Goal: Information Seeking & Learning: Find contact information

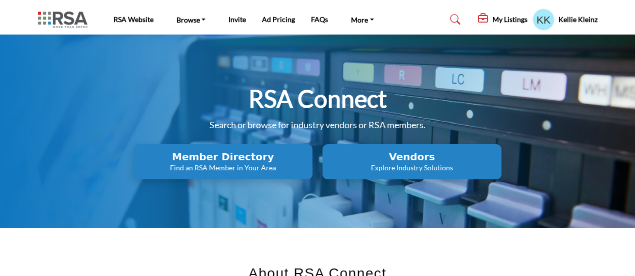
click at [537, 18] on profile-featured-9e94c16f-28f8-44a3-9dbe-171c9bf7efe5 "Show hide supplier dropdown" at bounding box center [544, 20] width 22 height 22
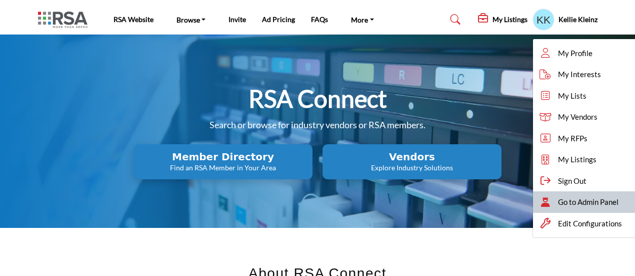
click at [600, 203] on span "Go to Admin Panel" at bounding box center [588, 202] width 61 height 12
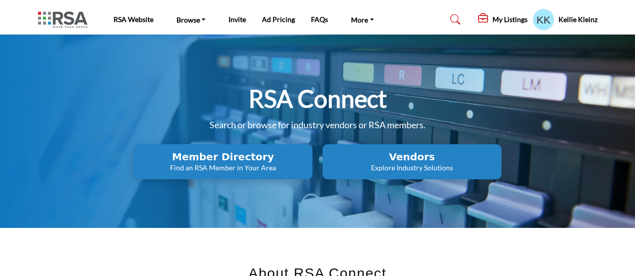
click at [220, 153] on h2 "Member Directory" at bounding box center [223, 157] width 173 height 12
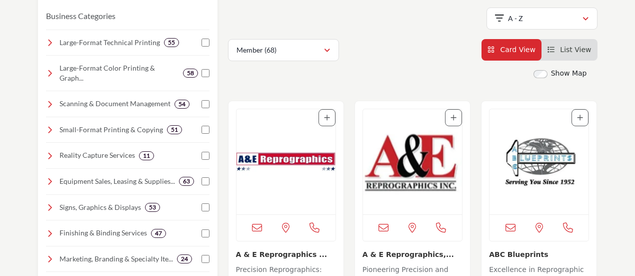
scroll to position [200, 0]
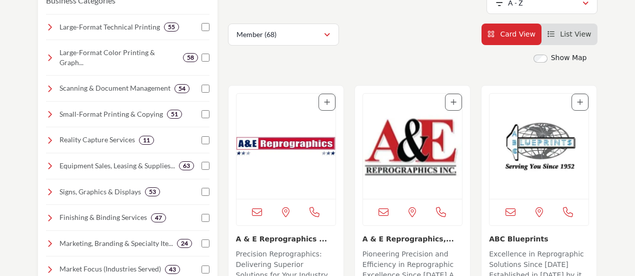
click at [576, 35] on span "List View" at bounding box center [575, 34] width 31 height 8
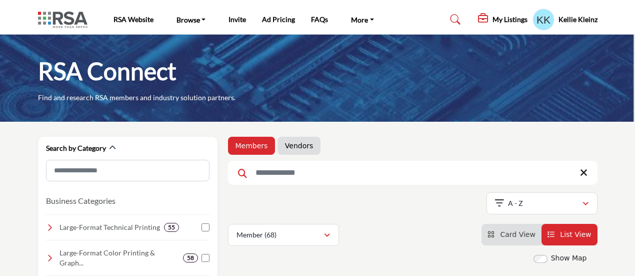
scroll to position [200, 0]
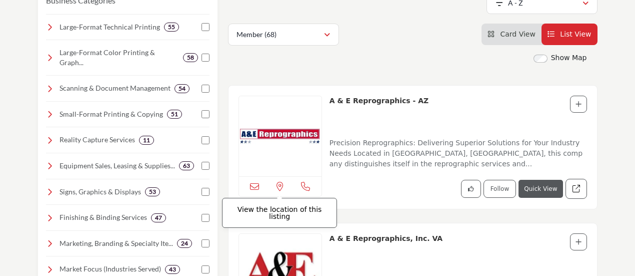
click at [282, 185] on icon at bounding box center [280, 186] width 7 height 9
click at [524, 38] on span "Card View" at bounding box center [517, 34] width 35 height 8
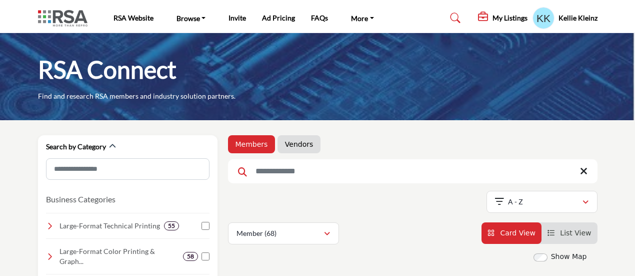
scroll to position [100, 0]
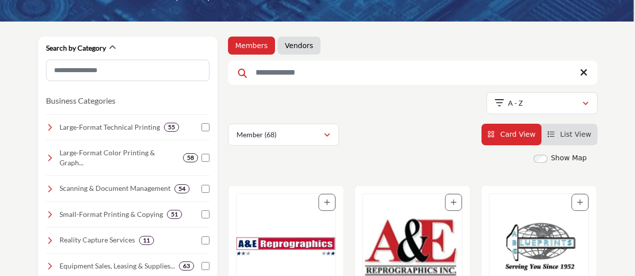
click at [277, 229] on img "Open Listing in new tab" at bounding box center [286, 246] width 99 height 105
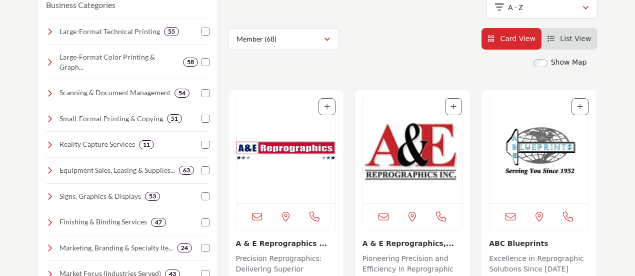
scroll to position [200, 0]
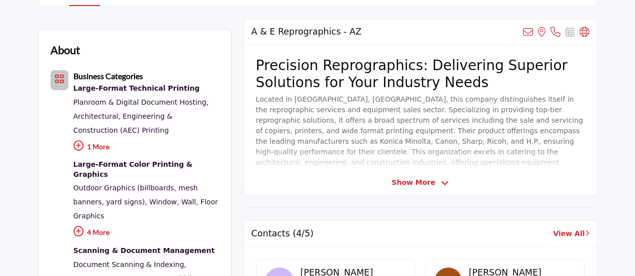
scroll to position [300, 0]
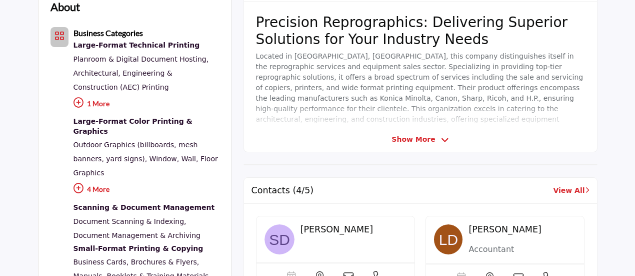
click at [441, 137] on icon at bounding box center [445, 140] width 8 height 9
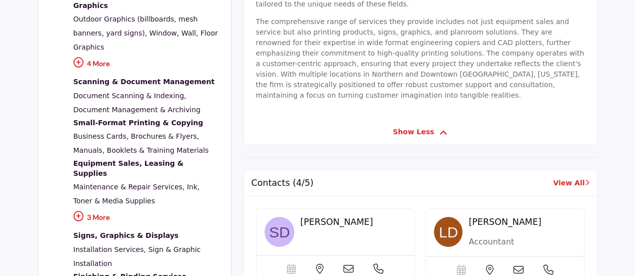
scroll to position [450, 0]
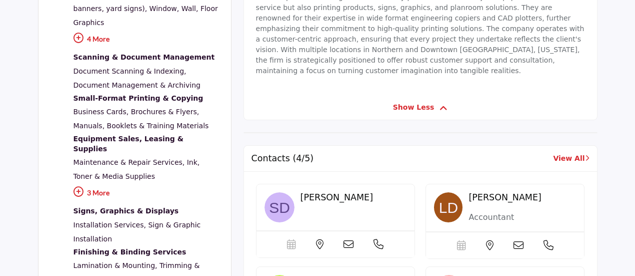
click at [328, 192] on div "Samuel Doyle" at bounding box center [354, 201] width 106 height 19
click at [272, 192] on img at bounding box center [280, 207] width 30 height 30
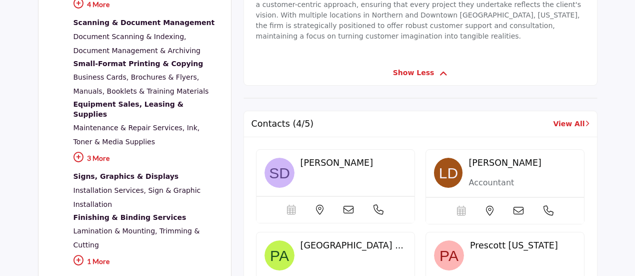
scroll to position [550, 0]
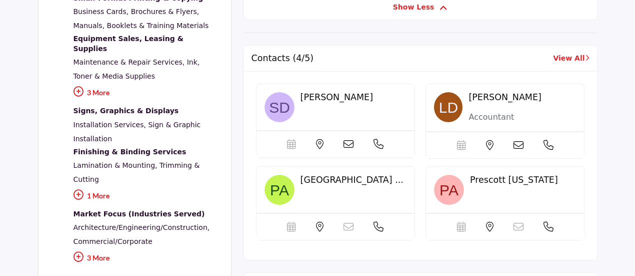
click at [568, 53] on link "View All" at bounding box center [571, 58] width 36 height 11
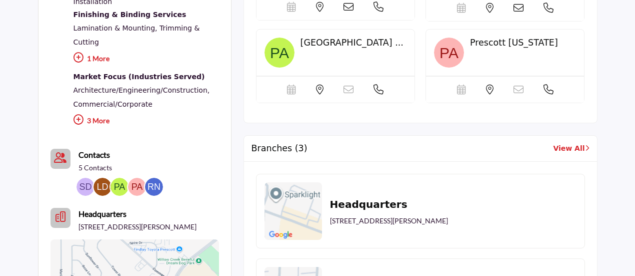
scroll to position [700, 0]
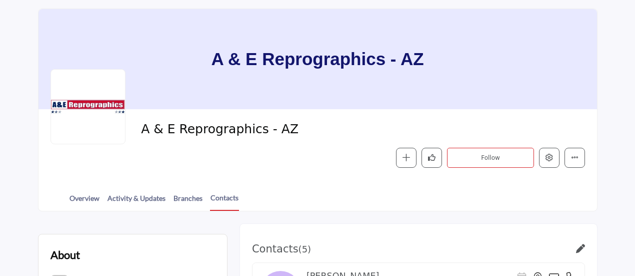
scroll to position [50, 0]
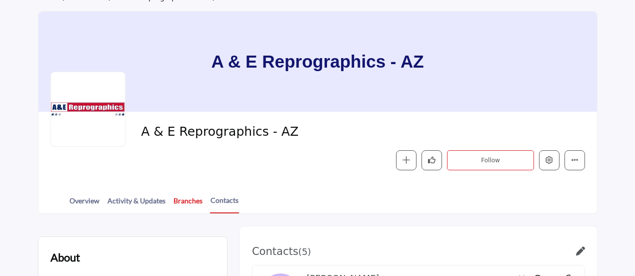
click at [186, 197] on link "Branches" at bounding box center [188, 204] width 30 height 18
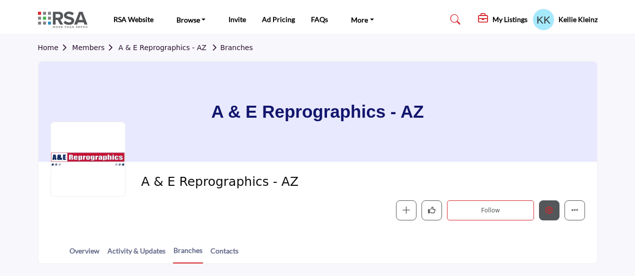
click at [548, 209] on icon "Edit company" at bounding box center [550, 210] width 8 height 8
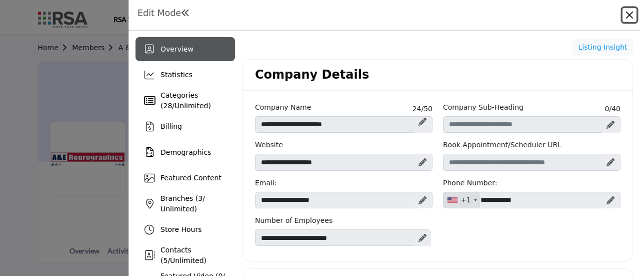
click at [631, 15] on button "Close" at bounding box center [630, 15] width 14 height 14
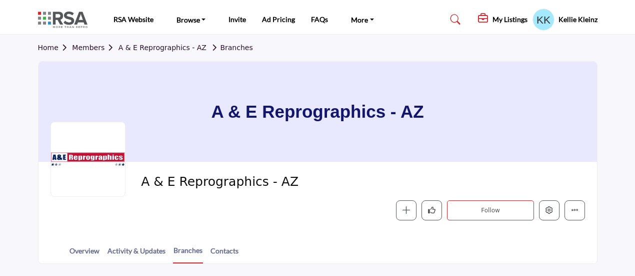
click at [172, 48] on link "A & E Reprographics - AZ" at bounding box center [163, 48] width 88 height 8
click at [88, 48] on link "Members" at bounding box center [95, 48] width 46 height 8
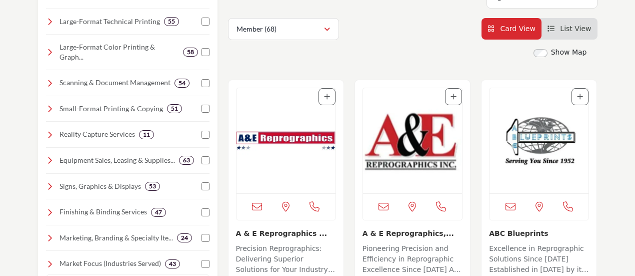
scroll to position [200, 0]
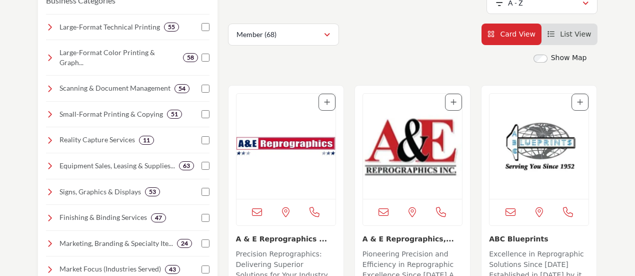
click at [413, 155] on img "Open Listing in new tab" at bounding box center [412, 146] width 99 height 105
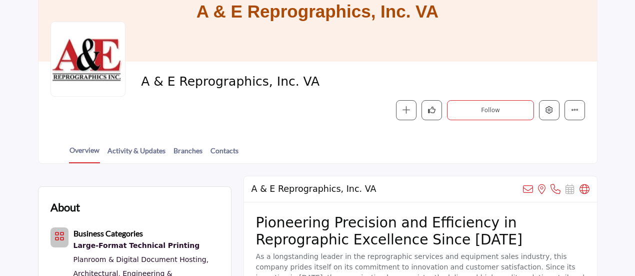
scroll to position [150, 0]
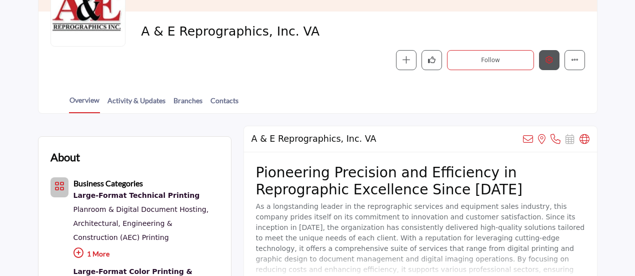
click at [548, 58] on icon "Edit company" at bounding box center [550, 60] width 8 height 8
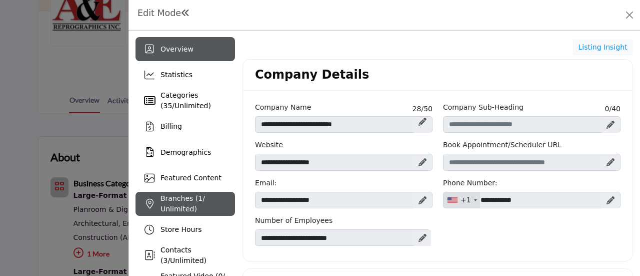
click at [169, 201] on span "Branches ( 1 / Unlimited)" at bounding box center [183, 203] width 45 height 19
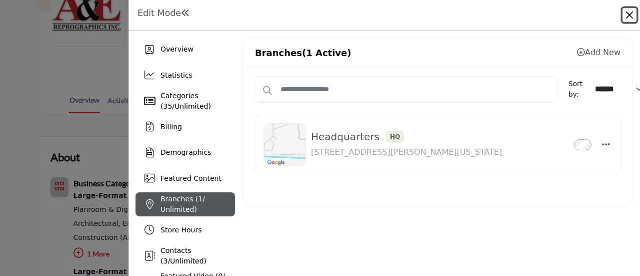
click at [631, 13] on button "Close" at bounding box center [630, 15] width 14 height 14
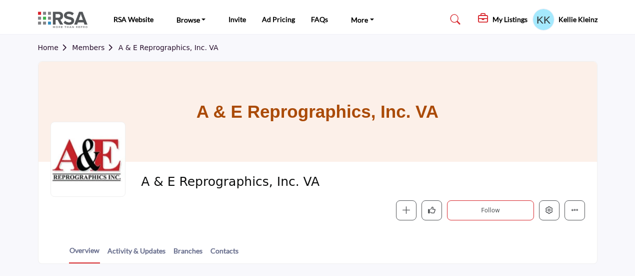
click at [90, 48] on link "Members" at bounding box center [95, 48] width 46 height 8
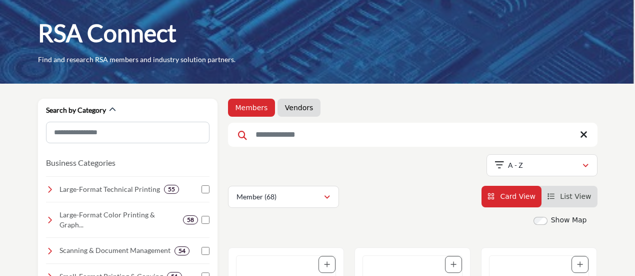
scroll to position [200, 0]
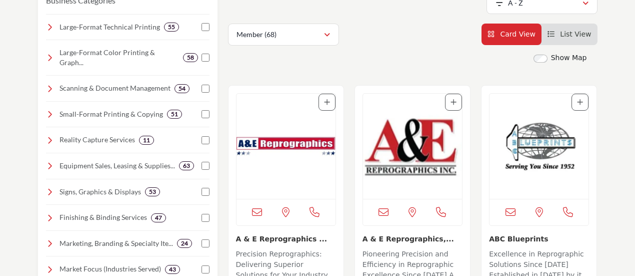
click at [537, 180] on img "Open Listing in new tab" at bounding box center [539, 146] width 99 height 105
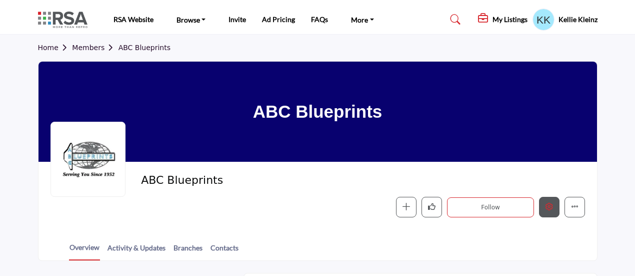
click at [551, 205] on icon "Edit company" at bounding box center [550, 207] width 8 height 8
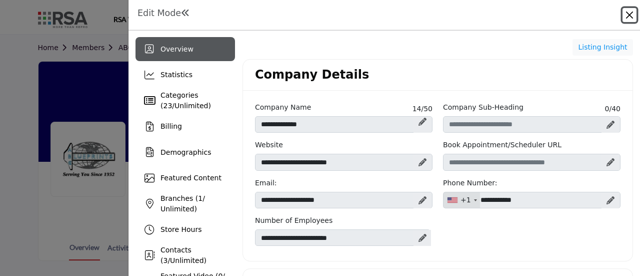
click at [629, 17] on button "Close" at bounding box center [630, 15] width 14 height 14
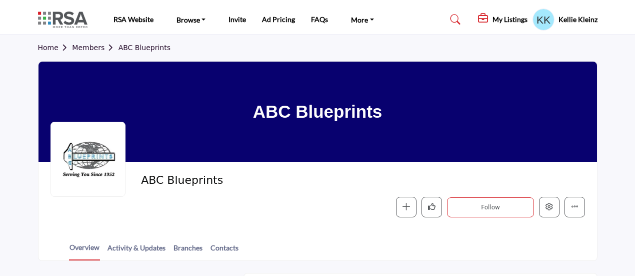
click at [89, 47] on link "Members" at bounding box center [95, 48] width 46 height 8
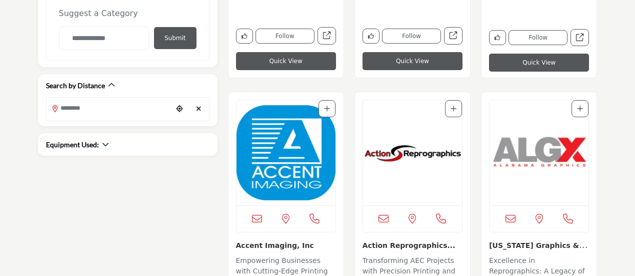
scroll to position [550, 0]
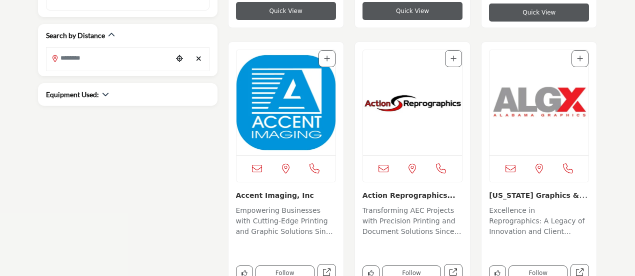
click at [284, 120] on img "Open Listing in new tab" at bounding box center [286, 102] width 99 height 105
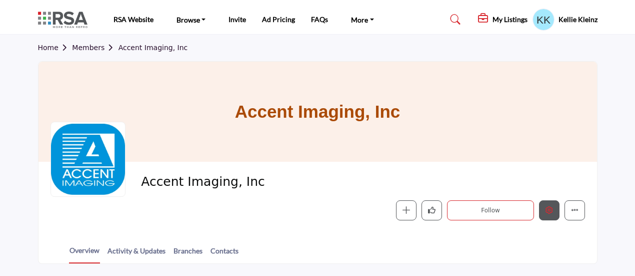
click at [550, 210] on icon "Edit company" at bounding box center [550, 210] width 8 height 8
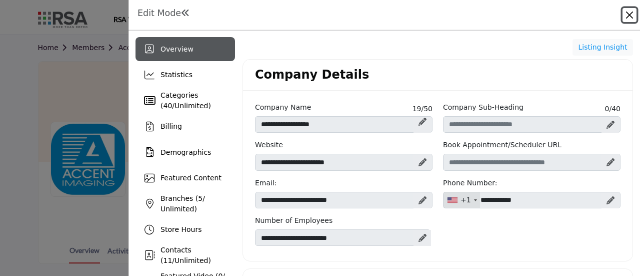
click at [629, 11] on button "Close" at bounding box center [630, 15] width 14 height 14
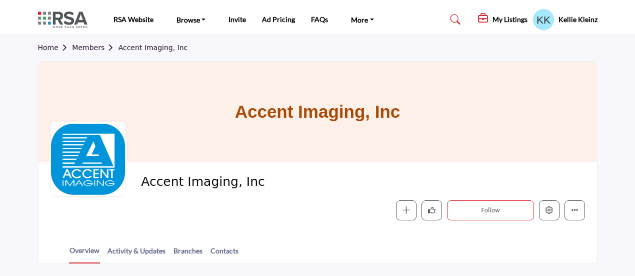
click at [82, 46] on link "Members" at bounding box center [95, 48] width 46 height 8
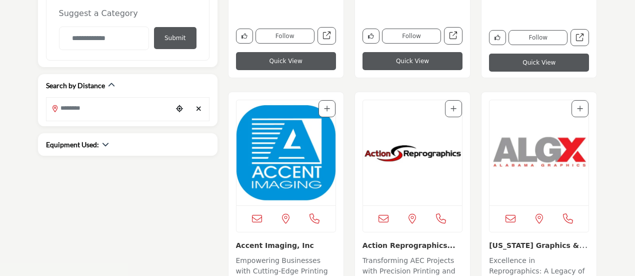
scroll to position [600, 0]
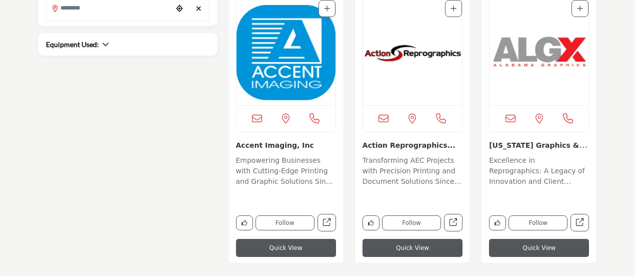
click at [393, 59] on img "Open Listing in new tab" at bounding box center [412, 52] width 99 height 105
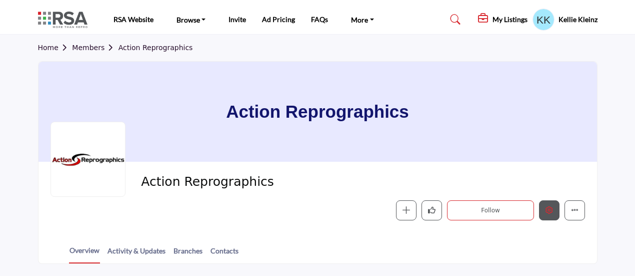
click at [547, 213] on icon "Edit company" at bounding box center [550, 210] width 8 height 8
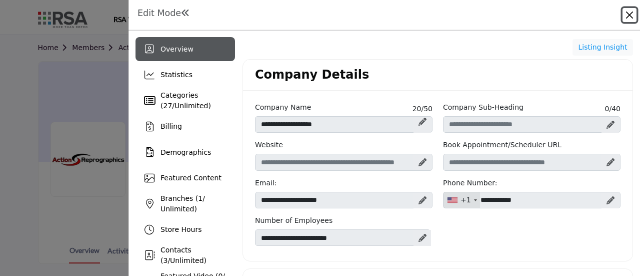
click at [630, 17] on button "Close" at bounding box center [630, 15] width 14 height 14
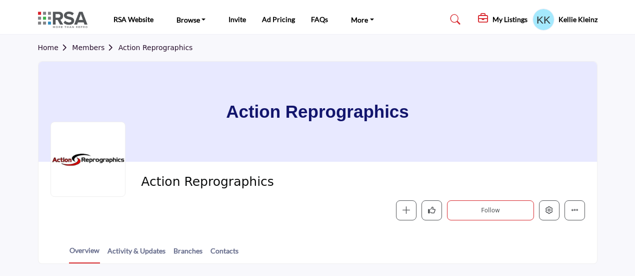
click at [87, 48] on link "Members" at bounding box center [95, 48] width 46 height 8
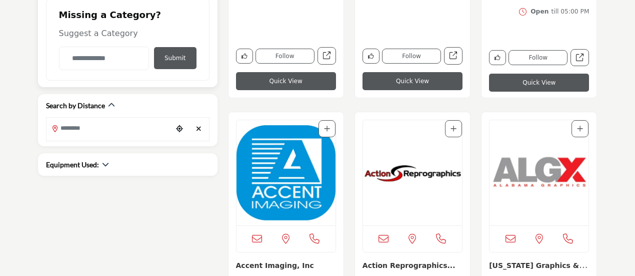
scroll to position [600, 0]
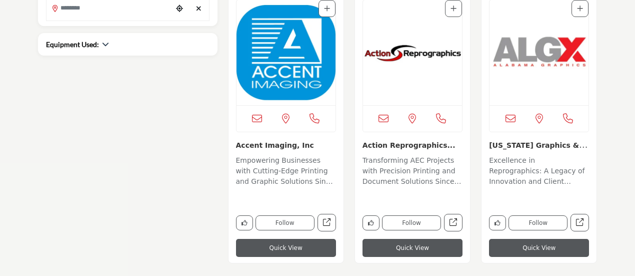
click at [550, 42] on img "Open Listing in new tab" at bounding box center [539, 52] width 99 height 105
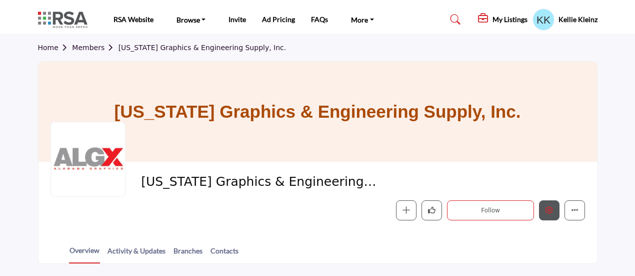
click at [546, 213] on icon "Edit company" at bounding box center [550, 210] width 8 height 8
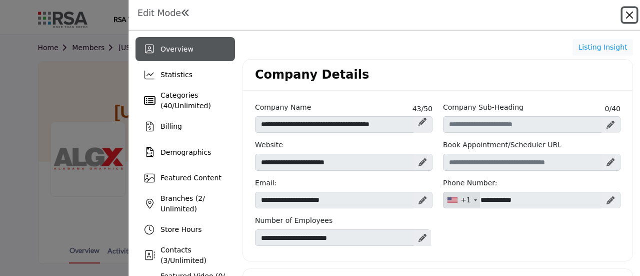
click at [628, 17] on button "Close" at bounding box center [630, 15] width 14 height 14
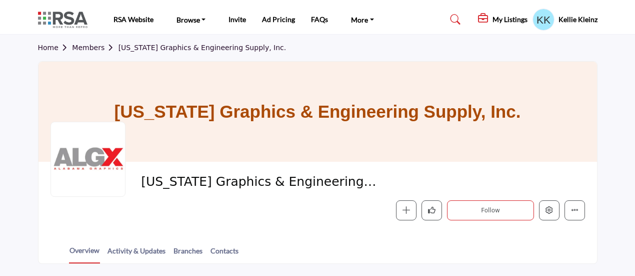
click at [90, 48] on link "Members" at bounding box center [95, 48] width 46 height 8
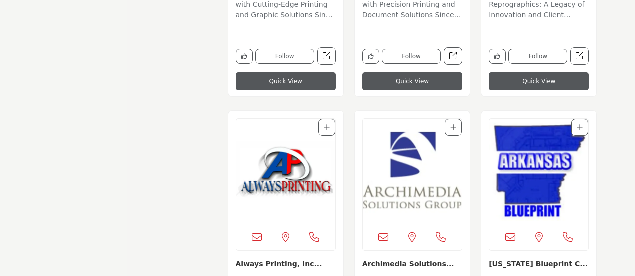
scroll to position [800, 0]
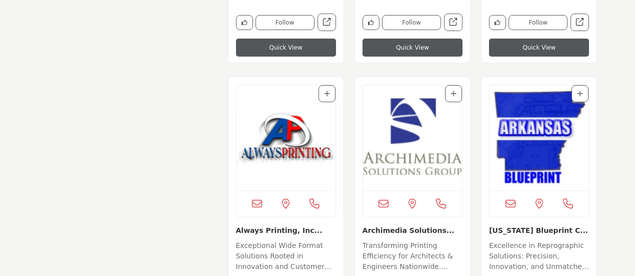
click at [295, 128] on img "Open Listing in new tab" at bounding box center [286, 137] width 99 height 105
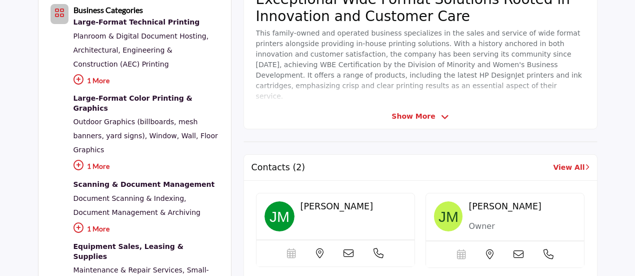
scroll to position [100, 0]
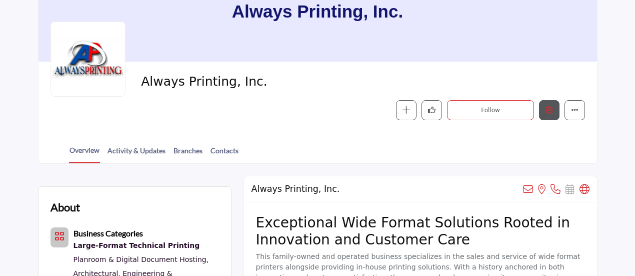
click at [552, 112] on icon "Edit company" at bounding box center [550, 110] width 8 height 8
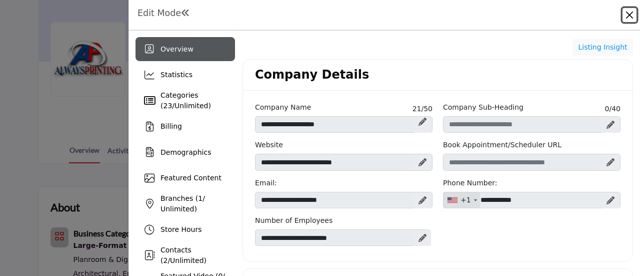
click at [631, 11] on button "Close" at bounding box center [630, 15] width 14 height 14
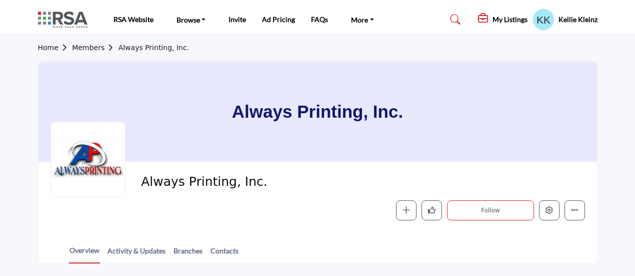
click at [89, 49] on link "Members" at bounding box center [95, 48] width 46 height 8
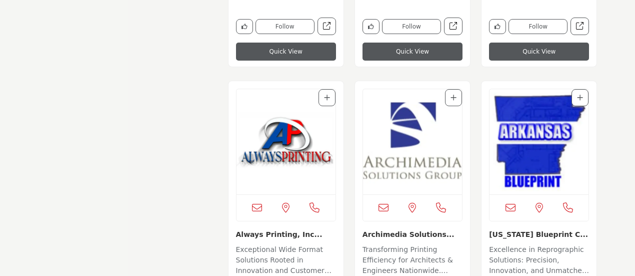
scroll to position [850, 0]
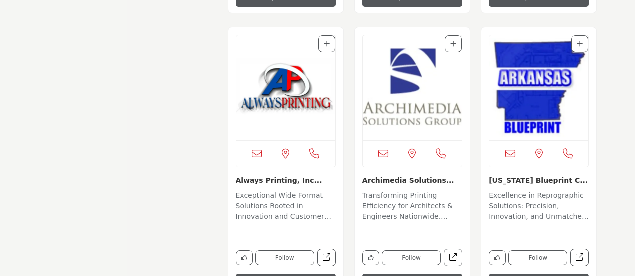
click at [426, 74] on img "Open Listing in new tab" at bounding box center [412, 87] width 99 height 105
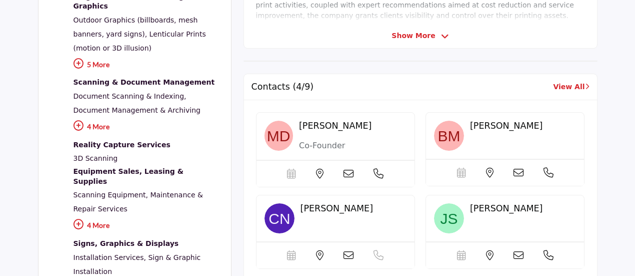
scroll to position [50, 0]
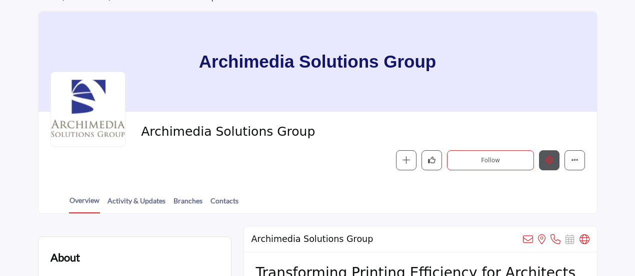
click at [548, 162] on icon "Edit company" at bounding box center [550, 160] width 8 height 8
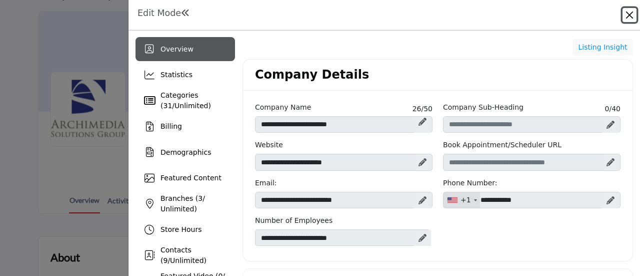
click at [629, 13] on button "Close" at bounding box center [630, 15] width 14 height 14
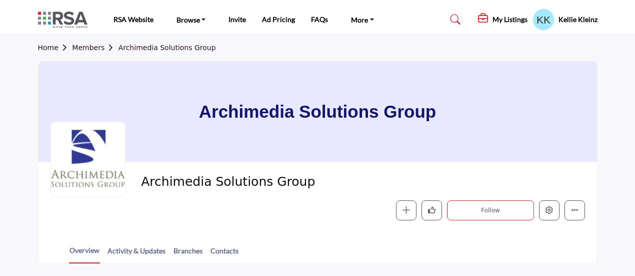
click at [86, 48] on link "Members" at bounding box center [95, 48] width 46 height 8
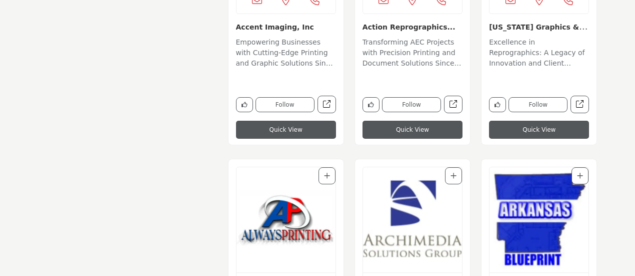
scroll to position [750, 0]
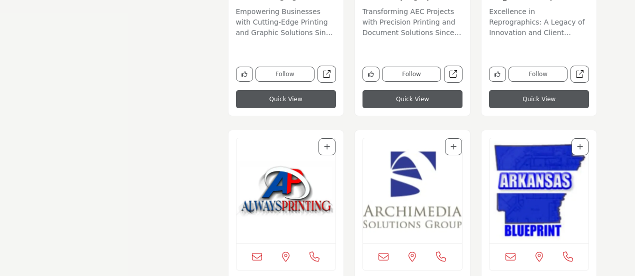
click at [540, 202] on img "Open Listing in new tab" at bounding box center [539, 190] width 99 height 105
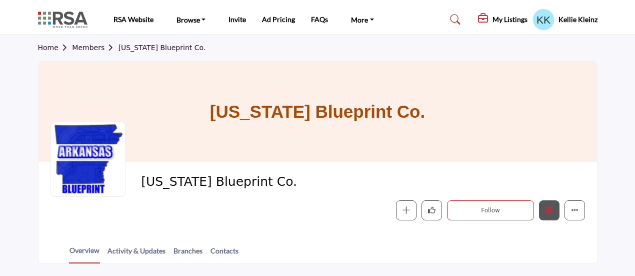
click at [551, 213] on icon "Edit company" at bounding box center [550, 210] width 8 height 8
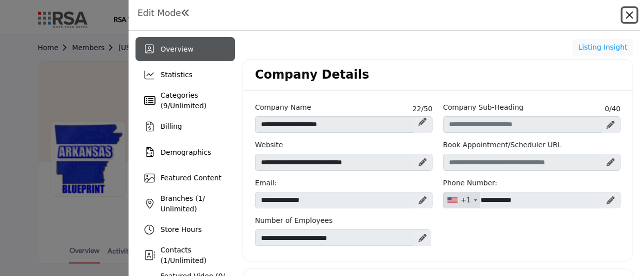
click at [629, 15] on button "Close" at bounding box center [630, 15] width 14 height 14
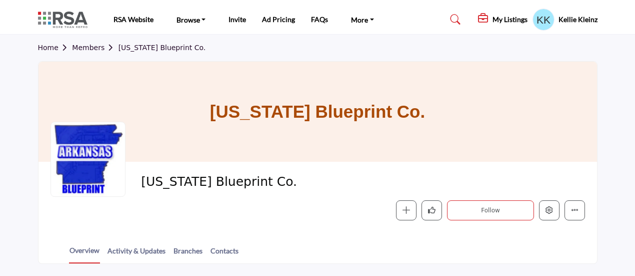
click at [99, 46] on link "Members" at bounding box center [95, 48] width 46 height 8
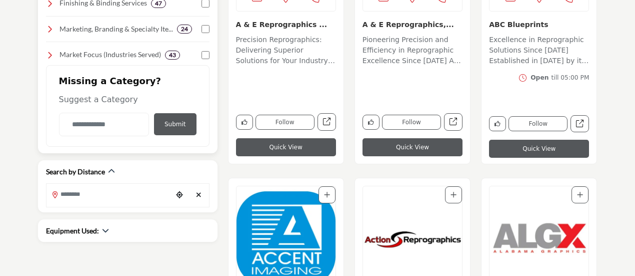
scroll to position [450, 0]
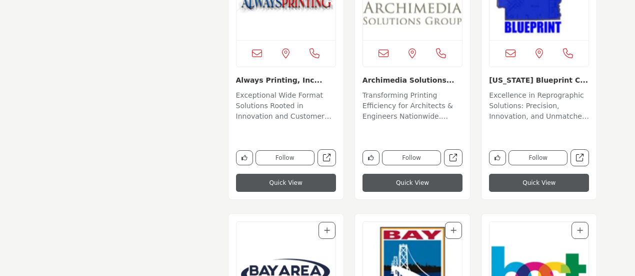
scroll to position [1150, 0]
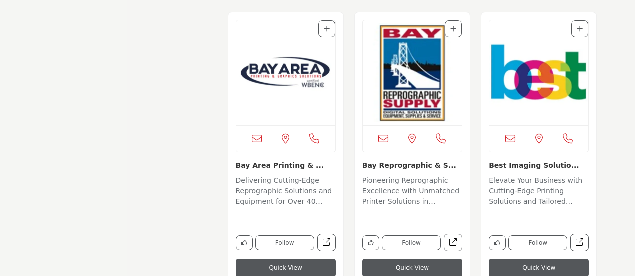
click at [288, 73] on img "Open Listing in new tab" at bounding box center [286, 72] width 99 height 105
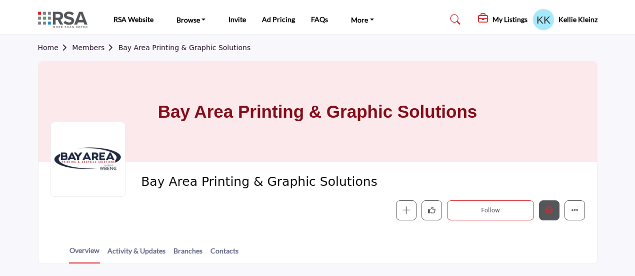
click at [547, 212] on icon "Edit company" at bounding box center [550, 210] width 8 height 8
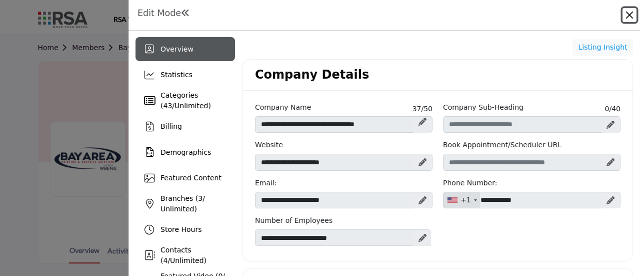
click at [627, 17] on button "Close" at bounding box center [630, 15] width 14 height 14
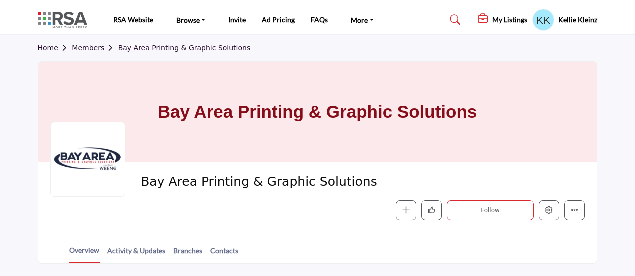
click at [93, 50] on link "Members" at bounding box center [95, 48] width 46 height 8
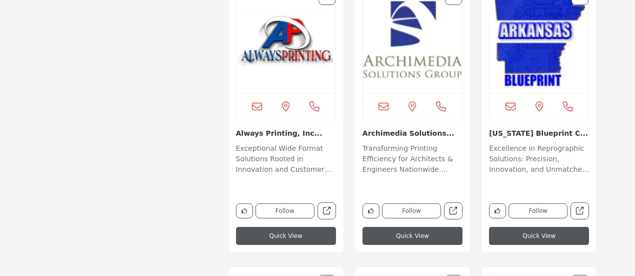
scroll to position [1050, 0]
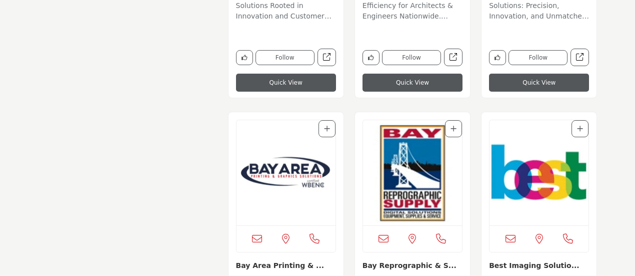
click at [392, 178] on img "Open Listing in new tab" at bounding box center [412, 172] width 99 height 105
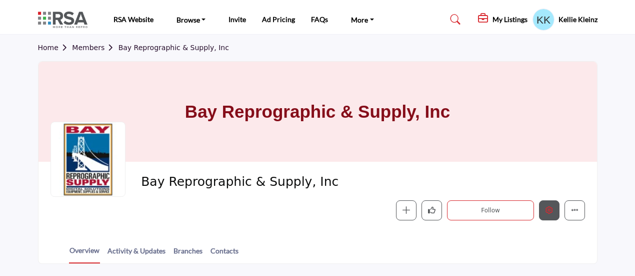
click at [545, 208] on button "Edit company" at bounding box center [549, 210] width 21 height 21
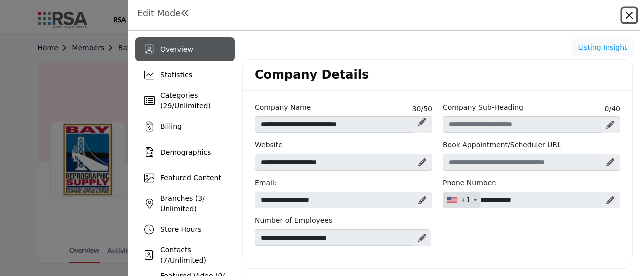
click at [631, 14] on button "Close" at bounding box center [630, 15] width 14 height 14
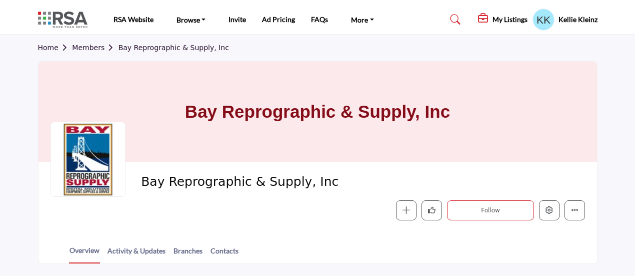
click at [93, 45] on link "Members" at bounding box center [95, 48] width 46 height 8
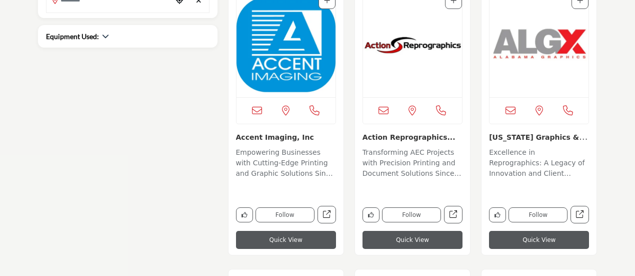
scroll to position [750, 0]
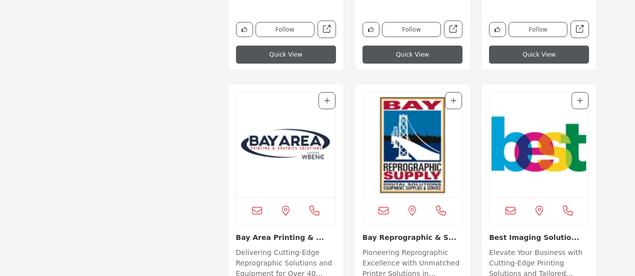
click at [517, 184] on img "Open Listing in new tab" at bounding box center [539, 144] width 99 height 105
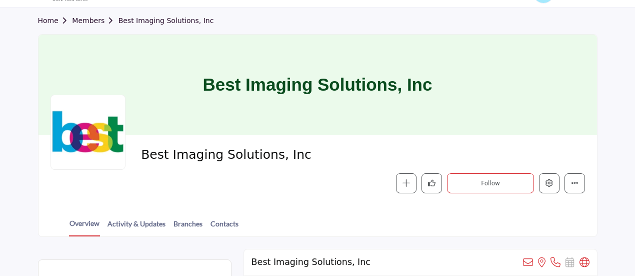
scroll to position [50, 0]
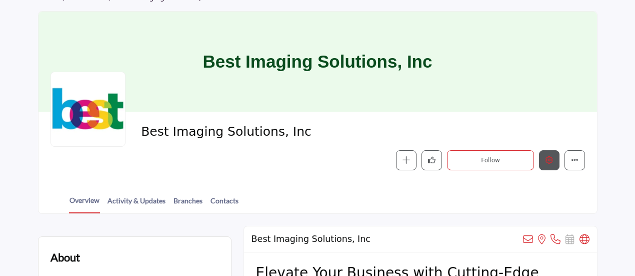
click at [554, 161] on button "Edit company" at bounding box center [549, 160] width 21 height 21
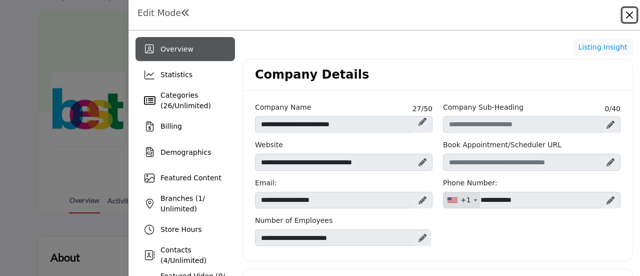
click at [628, 10] on button "Close" at bounding box center [630, 15] width 14 height 14
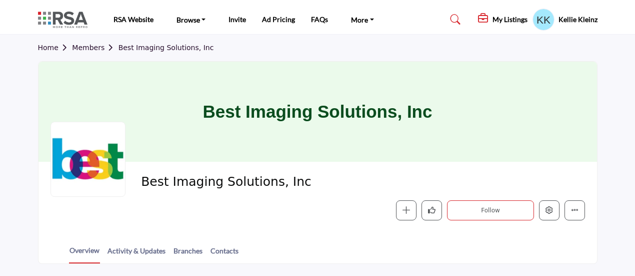
click at [86, 48] on link "Members" at bounding box center [95, 48] width 46 height 8
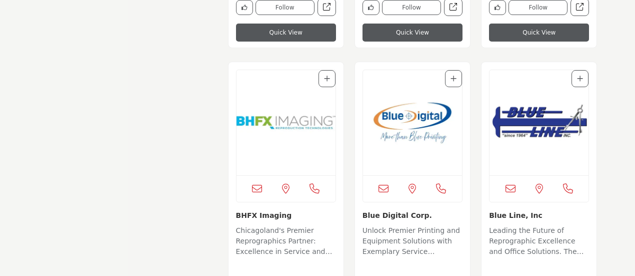
scroll to position [1400, 0]
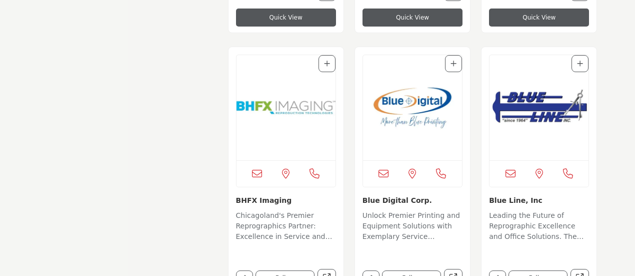
click at [302, 140] on img "Open Listing in new tab" at bounding box center [286, 107] width 99 height 105
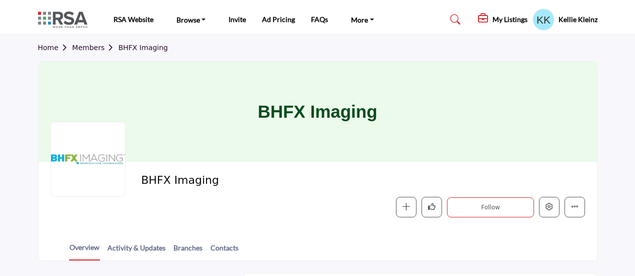
click at [84, 53] on span "Home Members BHFX Imaging" at bounding box center [103, 48] width 130 height 11
click at [82, 48] on link "Members" at bounding box center [95, 48] width 46 height 8
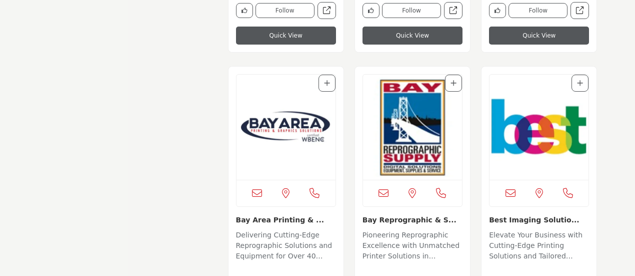
scroll to position [1400, 0]
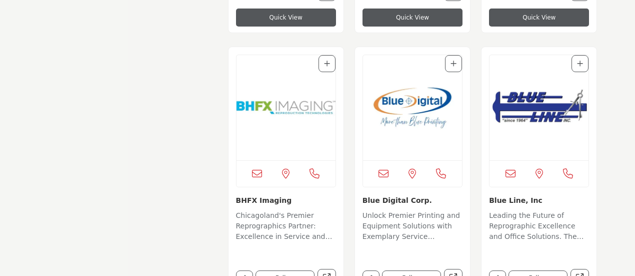
click at [411, 104] on img "Open Listing in new tab" at bounding box center [412, 107] width 99 height 105
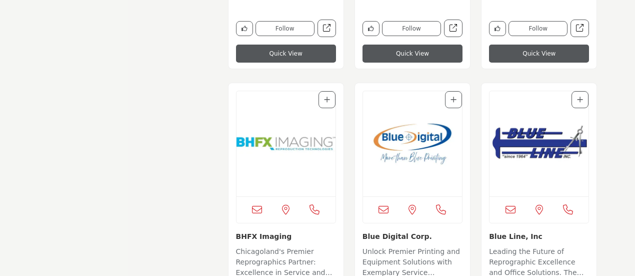
scroll to position [1350, 0]
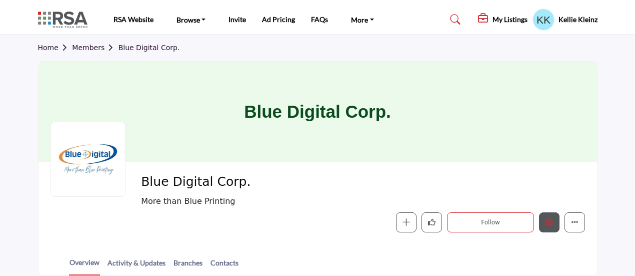
click at [543, 220] on button "Edit company" at bounding box center [549, 222] width 21 height 21
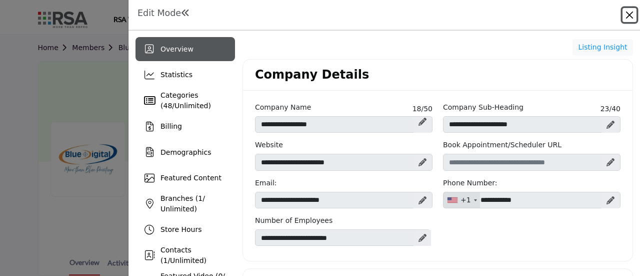
click at [629, 13] on button "Close" at bounding box center [630, 15] width 14 height 14
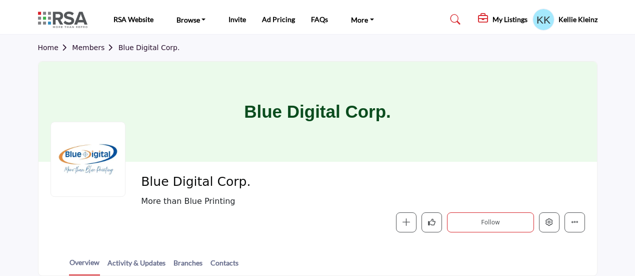
click at [79, 45] on link "Members" at bounding box center [95, 48] width 46 height 8
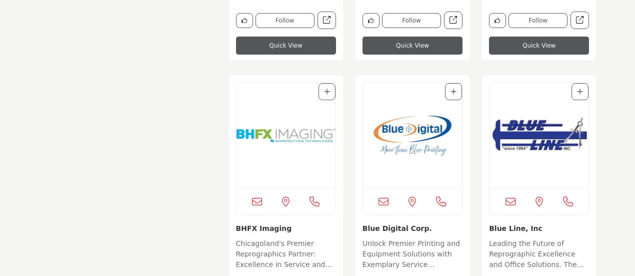
scroll to position [1350, 0]
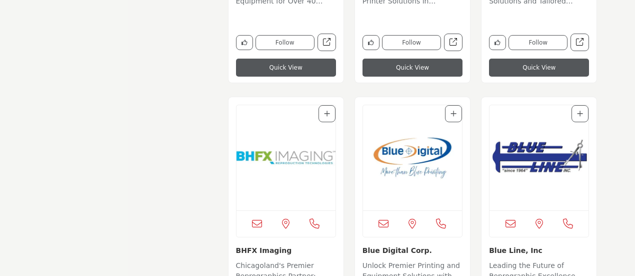
click at [544, 168] on img "Open Listing in new tab" at bounding box center [539, 157] width 99 height 105
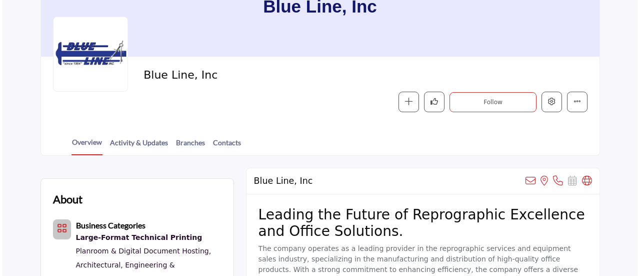
scroll to position [100, 0]
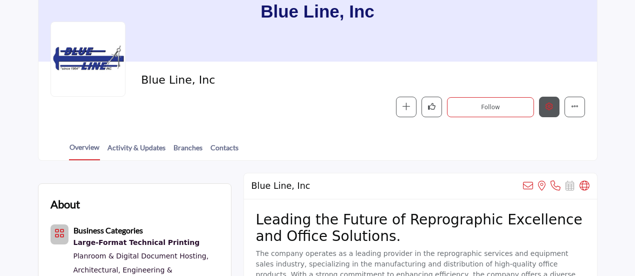
click at [548, 108] on icon "Edit company" at bounding box center [550, 107] width 8 height 8
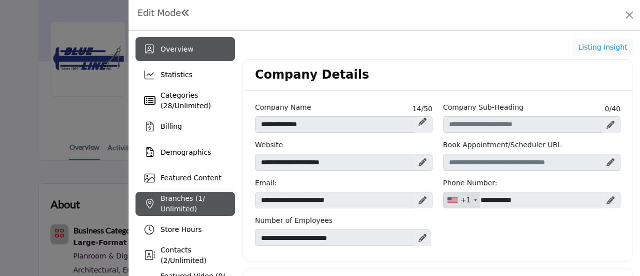
click at [181, 202] on span "Branches ( 1 / Unlimited)" at bounding box center [183, 203] width 45 height 19
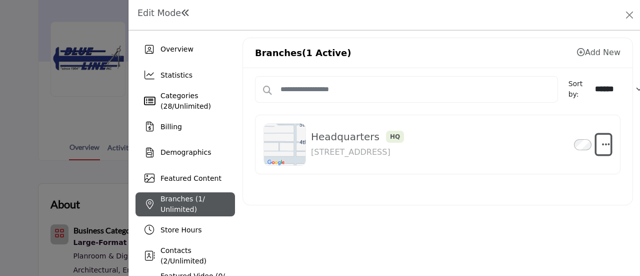
click at [602, 142] on icon "button" at bounding box center [606, 144] width 8 height 9
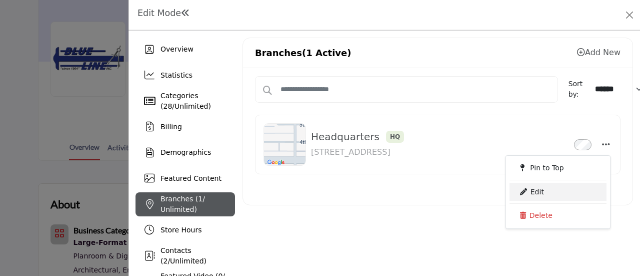
click at [535, 190] on link "Edit" at bounding box center [558, 192] width 97 height 18
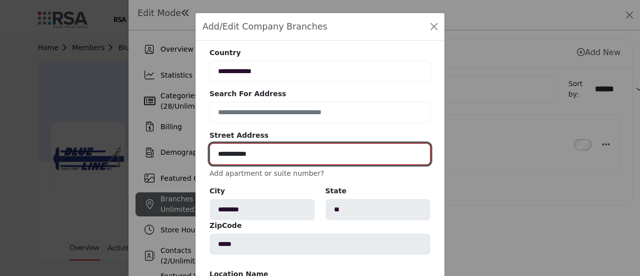
click at [231, 153] on input "**********" at bounding box center [320, 154] width 221 height 22
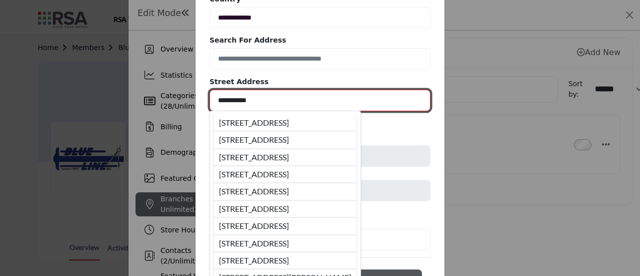
scroll to position [3, 0]
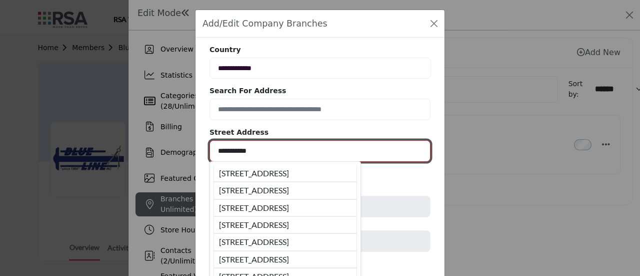
type input "**********"
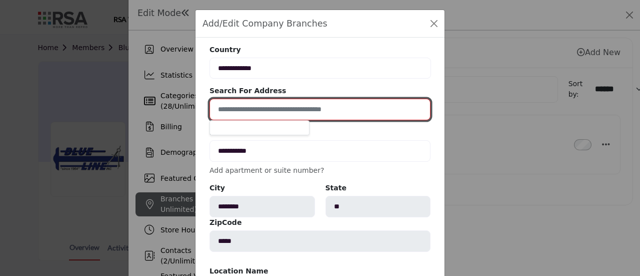
scroll to position [0, 0]
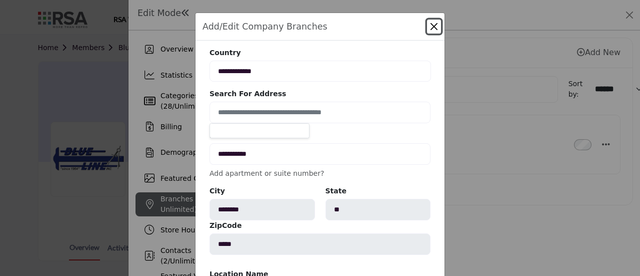
click at [325, 20] on div "Add/Edit Company Branches" at bounding box center [320, 27] width 249 height 28
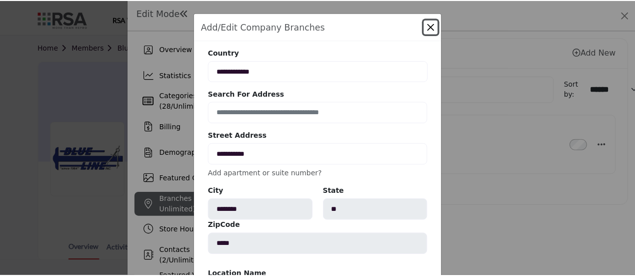
scroll to position [105, 0]
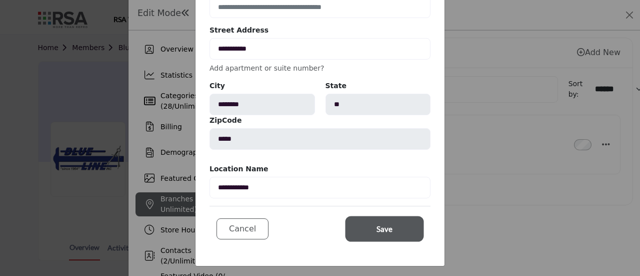
click at [390, 227] on button "Save" at bounding box center [384, 229] width 75 height 22
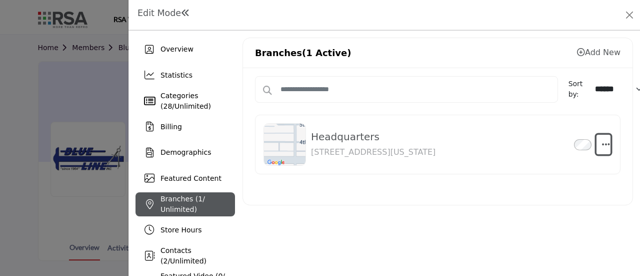
click at [603, 143] on icon "button" at bounding box center [606, 144] width 8 height 9
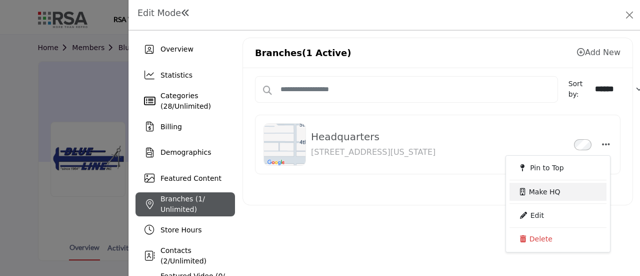
click at [520, 189] on icon at bounding box center [523, 191] width 6 height 7
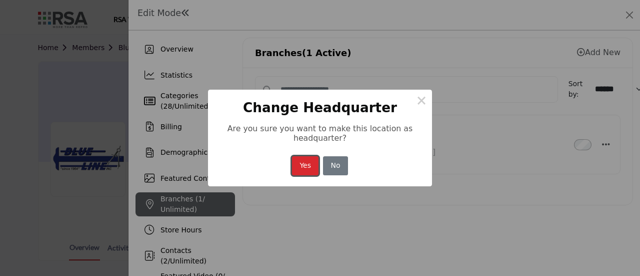
click at [302, 164] on button "Yes" at bounding box center [305, 166] width 27 height 20
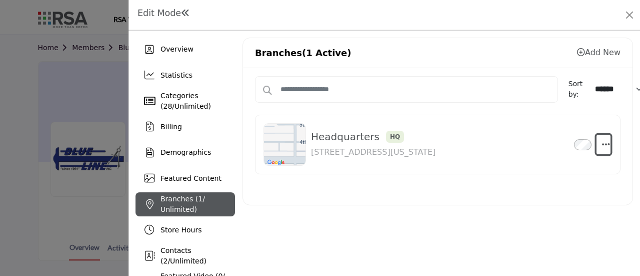
click at [602, 143] on icon "button" at bounding box center [606, 144] width 8 height 9
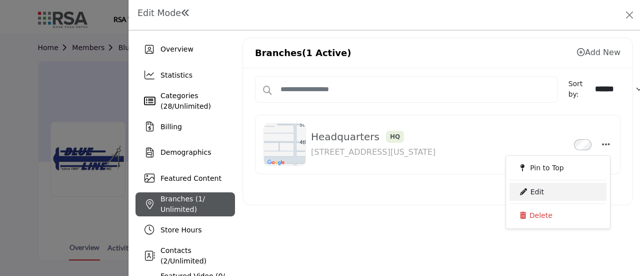
click at [538, 189] on link "Edit" at bounding box center [558, 192] width 97 height 18
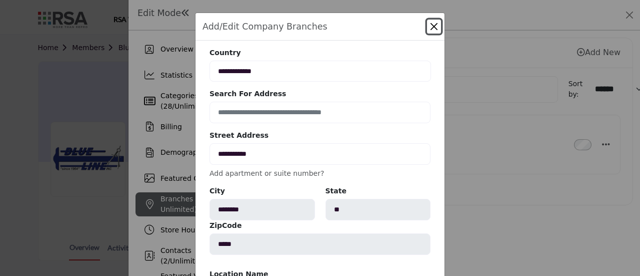
click at [434, 23] on button "Close" at bounding box center [434, 27] width 14 height 14
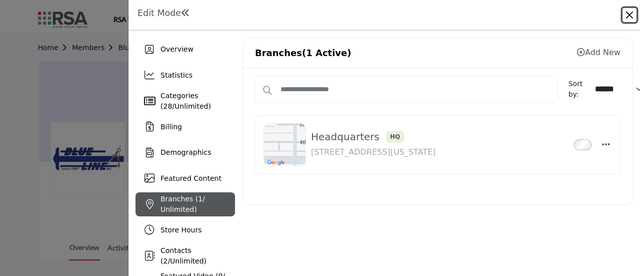
click at [628, 13] on button "Close" at bounding box center [630, 15] width 14 height 14
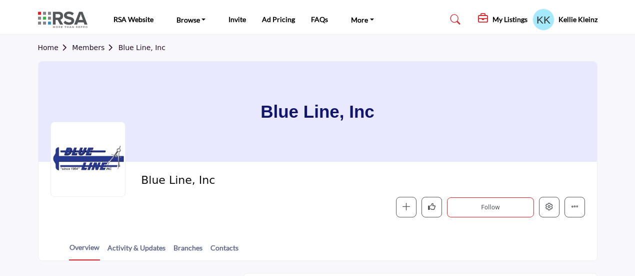
click at [540, 19] on profile-featured-9e94c16f-28f8-44a3-9dbe-171c9bf7efe5 "Show hide supplier dropdown" at bounding box center [544, 20] width 22 height 22
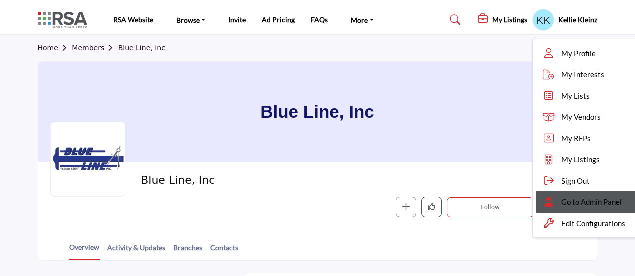
click at [578, 199] on span "Go to Admin Panel" at bounding box center [592, 202] width 61 height 12
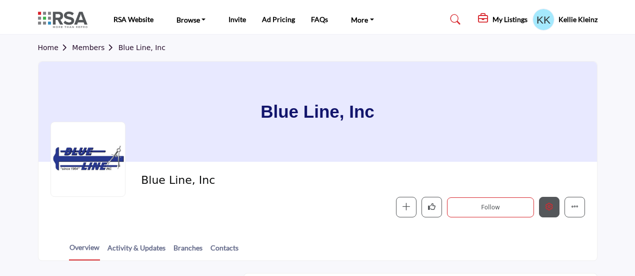
click at [549, 206] on icon "Edit company" at bounding box center [550, 207] width 8 height 8
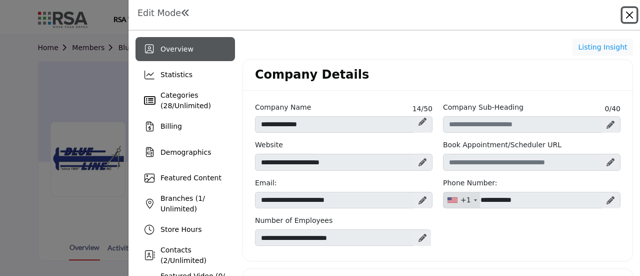
click at [627, 16] on button "Close" at bounding box center [630, 15] width 14 height 14
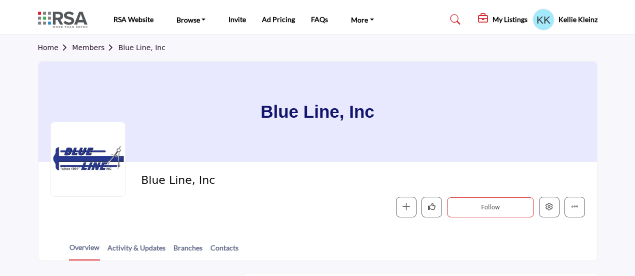
click at [102, 45] on link "Members" at bounding box center [95, 48] width 46 height 8
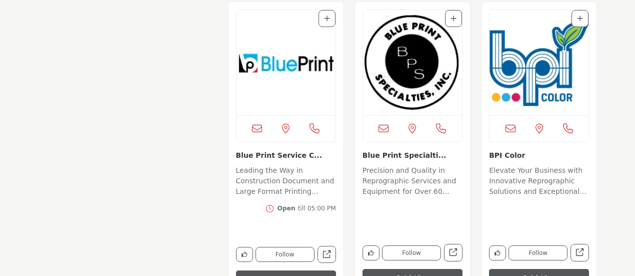
scroll to position [1750, 0]
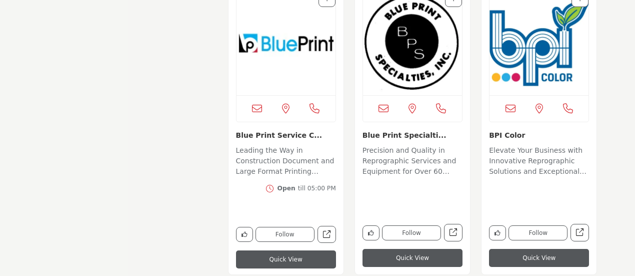
click at [269, 34] on img "Open Listing in new tab" at bounding box center [286, 42] width 99 height 105
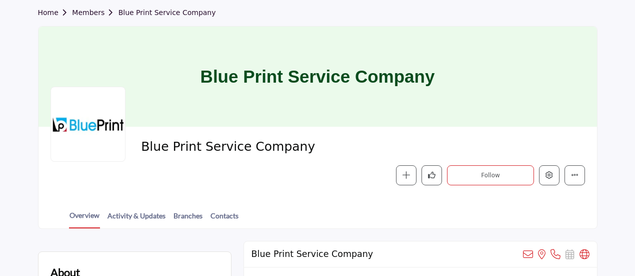
scroll to position [50, 0]
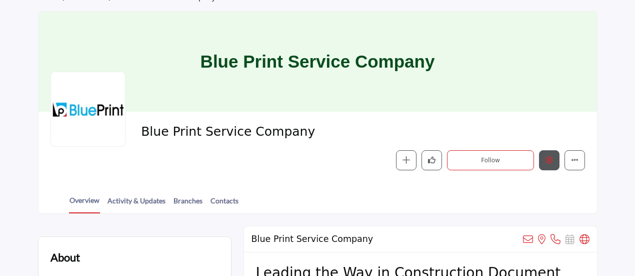
click at [544, 162] on button "Edit company" at bounding box center [549, 160] width 21 height 21
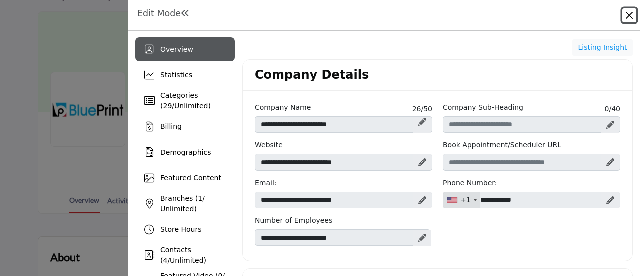
click at [629, 15] on button "Close" at bounding box center [630, 15] width 14 height 14
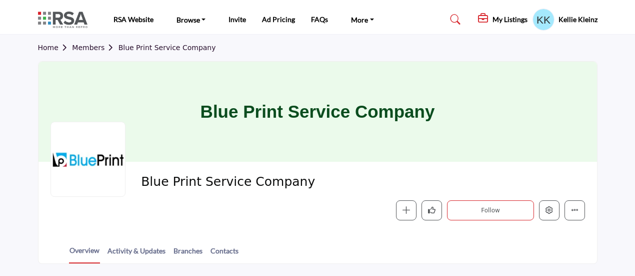
click at [87, 45] on link "Members" at bounding box center [95, 48] width 46 height 8
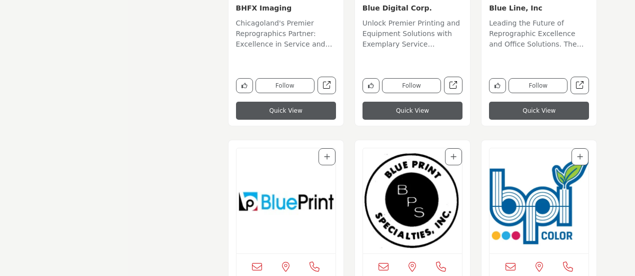
scroll to position [1700, 0]
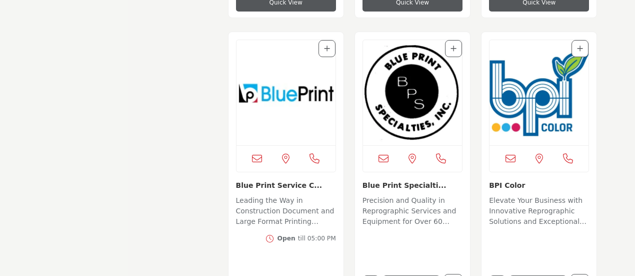
click at [418, 89] on img "Open Listing in new tab" at bounding box center [412, 92] width 99 height 105
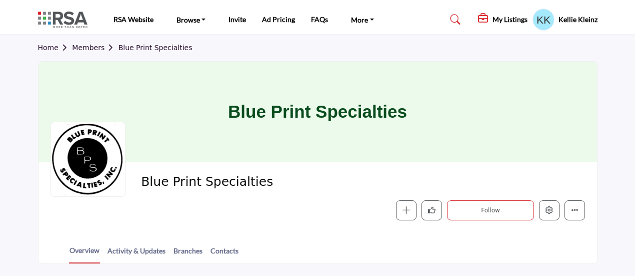
click at [89, 47] on link "Members" at bounding box center [95, 48] width 46 height 8
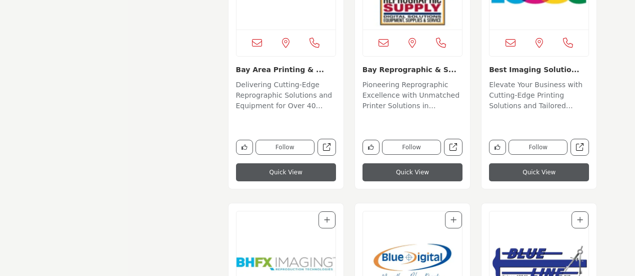
scroll to position [1750, 0]
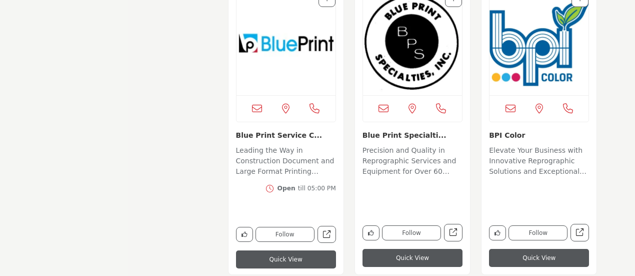
click at [546, 53] on img "Open Listing in new tab" at bounding box center [539, 42] width 99 height 105
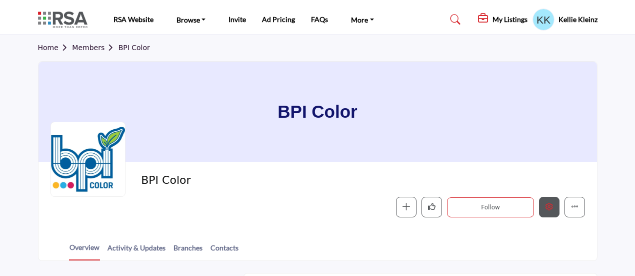
click at [553, 207] on icon "Edit company" at bounding box center [550, 207] width 8 height 8
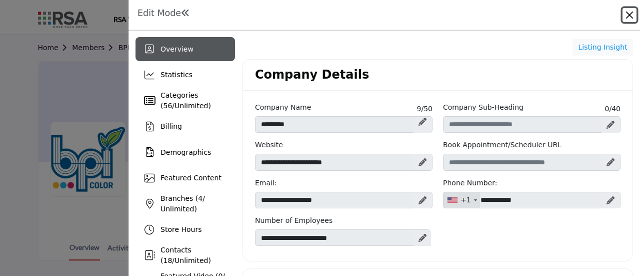
click at [624, 14] on button "Close" at bounding box center [630, 15] width 14 height 14
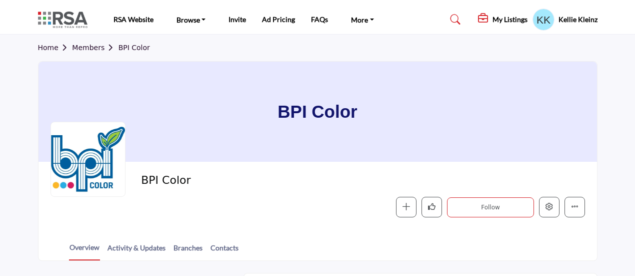
click at [78, 48] on link "Members" at bounding box center [95, 48] width 46 height 8
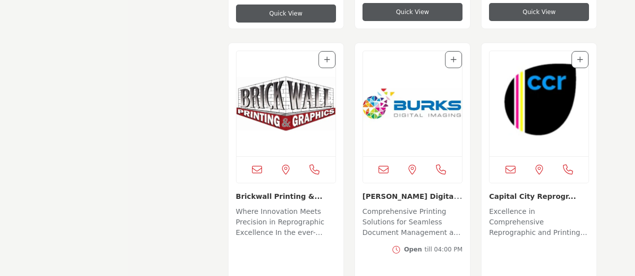
scroll to position [2000, 0]
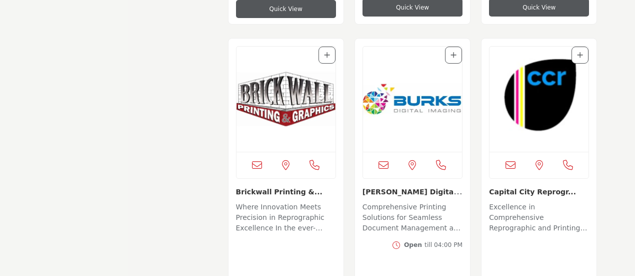
click at [287, 79] on img "Open Listing in new tab" at bounding box center [286, 99] width 99 height 105
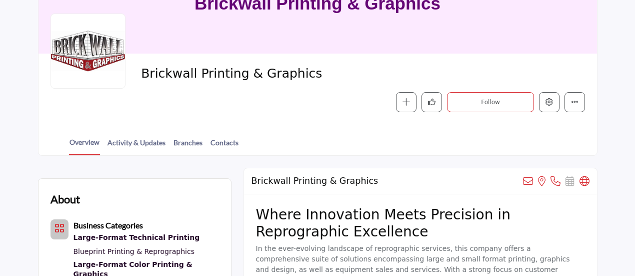
scroll to position [88, 0]
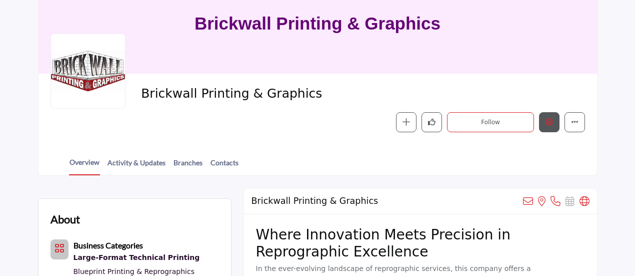
click at [547, 125] on icon "Edit company" at bounding box center [550, 122] width 8 height 8
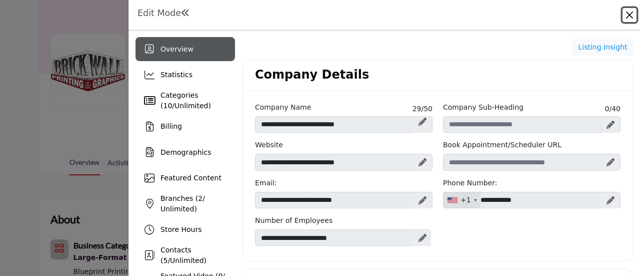
click at [628, 18] on button "Close" at bounding box center [630, 15] width 14 height 14
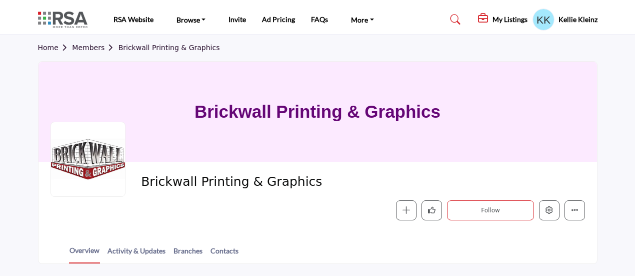
click at [93, 47] on link "Members" at bounding box center [95, 48] width 46 height 8
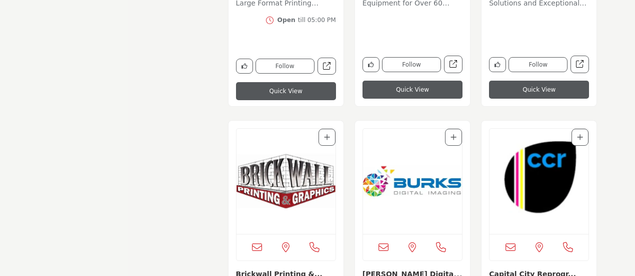
scroll to position [2000, 0]
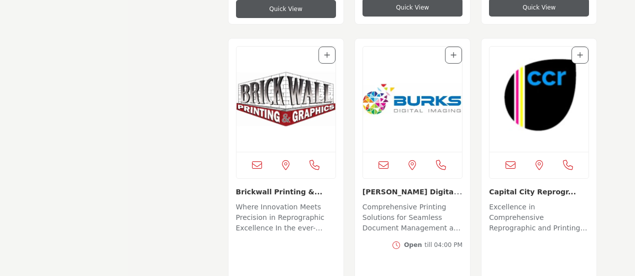
click at [405, 97] on img "Open Listing in new tab" at bounding box center [412, 99] width 99 height 105
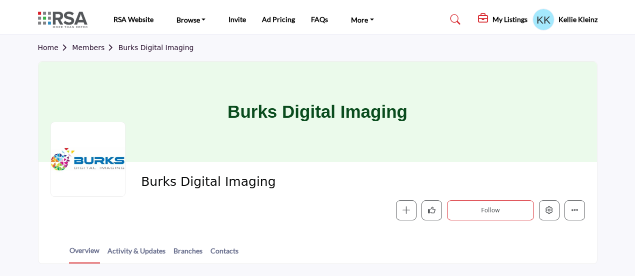
click at [539, 24] on profile-featured-9e94c16f-28f8-44a3-9dbe-171c9bf7efe5 "Show hide supplier dropdown" at bounding box center [544, 20] width 22 height 22
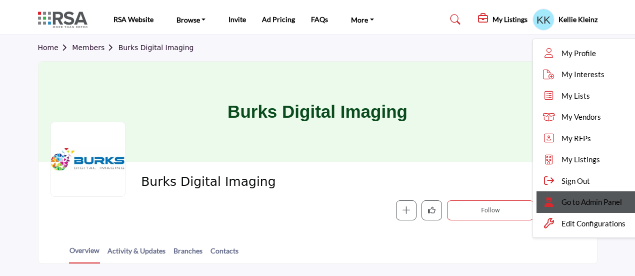
click at [564, 199] on span "Go to Admin Panel" at bounding box center [592, 202] width 61 height 12
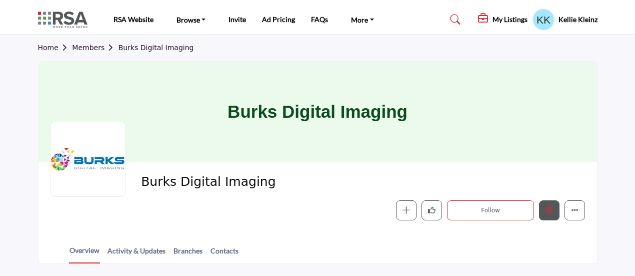
click at [552, 209] on icon "Edit company" at bounding box center [550, 210] width 8 height 8
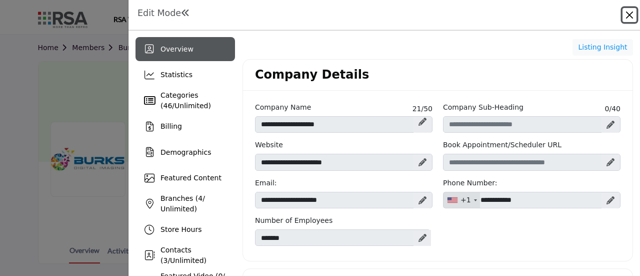
click at [628, 16] on button "Close" at bounding box center [630, 15] width 14 height 14
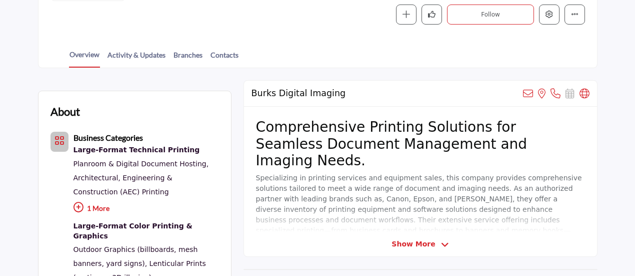
scroll to position [200, 0]
